Goal: Find specific page/section: Find specific page/section

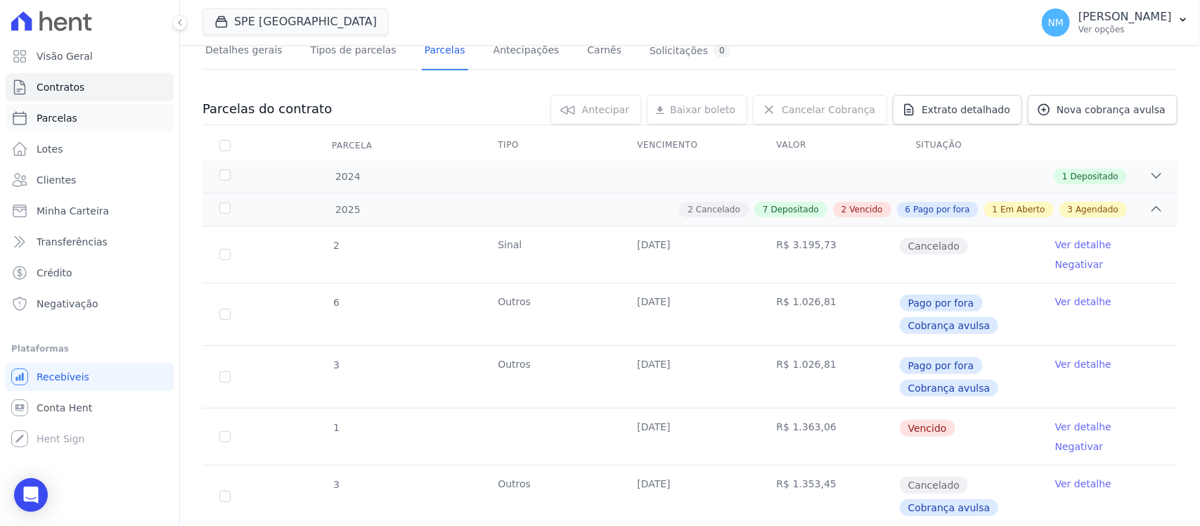
scroll to position [102, 0]
click at [67, 118] on span "Parcelas" at bounding box center [57, 118] width 41 height 14
select select
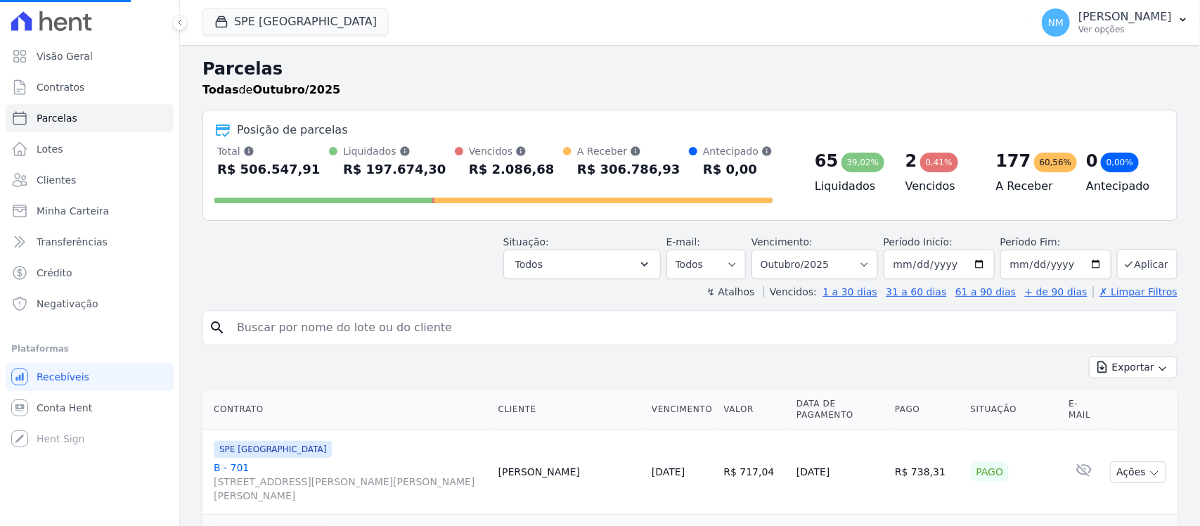
click at [281, 330] on input "search" at bounding box center [699, 328] width 943 height 28
select select
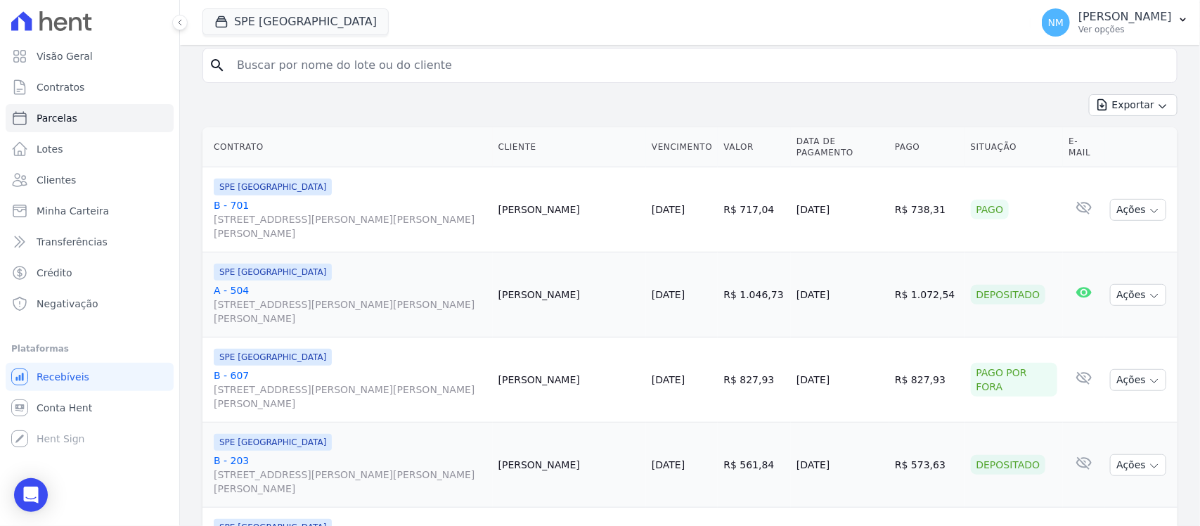
scroll to position [264, 0]
click at [221, 367] on link "B - 607 [STREET_ADDRESS][PERSON_NAME][PERSON_NAME][PERSON_NAME]" at bounding box center [350, 388] width 273 height 42
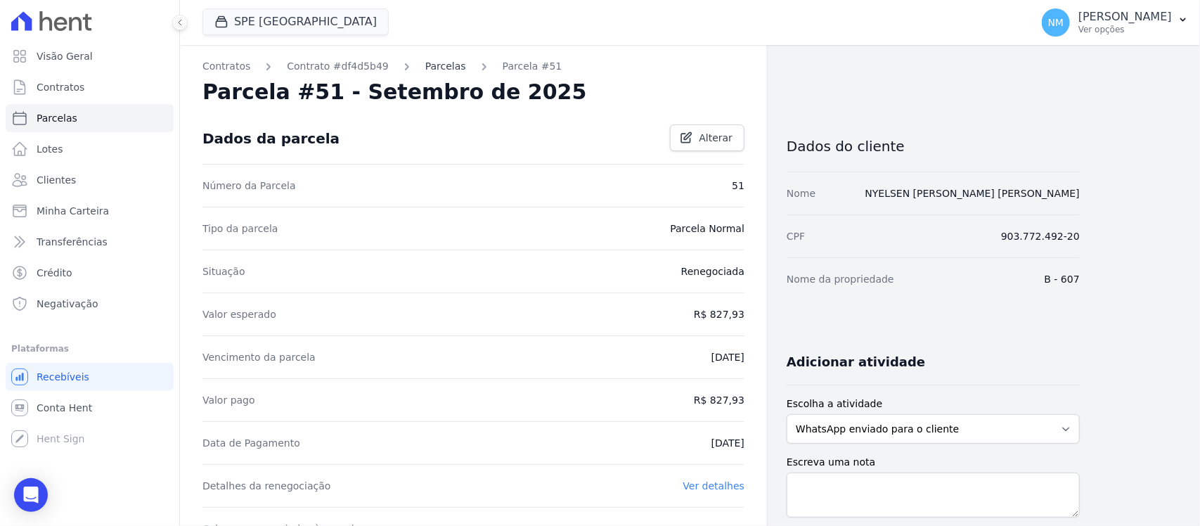
click at [429, 60] on link "Parcelas" at bounding box center [445, 66] width 41 height 15
